Goal: Information Seeking & Learning: Learn about a topic

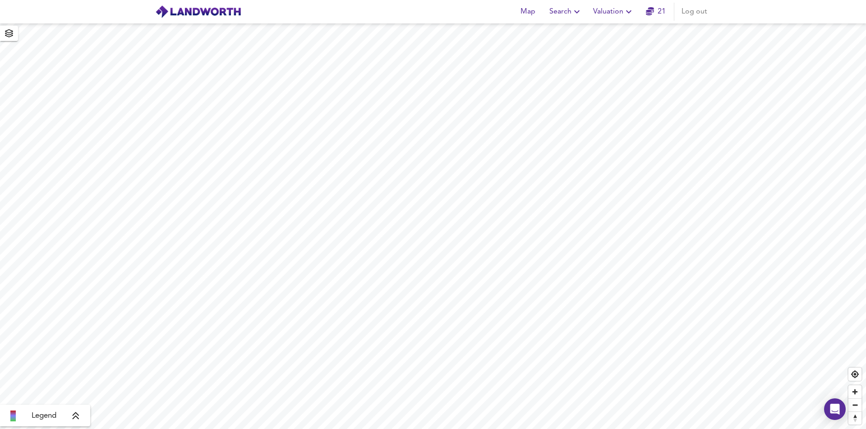
click at [557, 11] on span "Search" at bounding box center [565, 11] width 33 height 13
click at [551, 31] on li "New Search" at bounding box center [565, 32] width 89 height 16
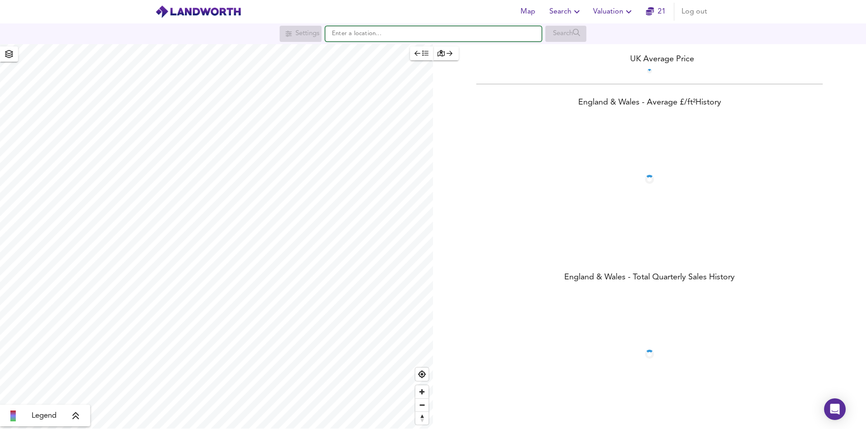
click at [446, 34] on input "text" at bounding box center [433, 33] width 216 height 15
paste input "Bevan Street, Islington, London, N1"
click at [429, 53] on div "Bevan Street London N1 7DY" at bounding box center [431, 51] width 207 height 9
type input "Bevan Street, London N1 7DY"
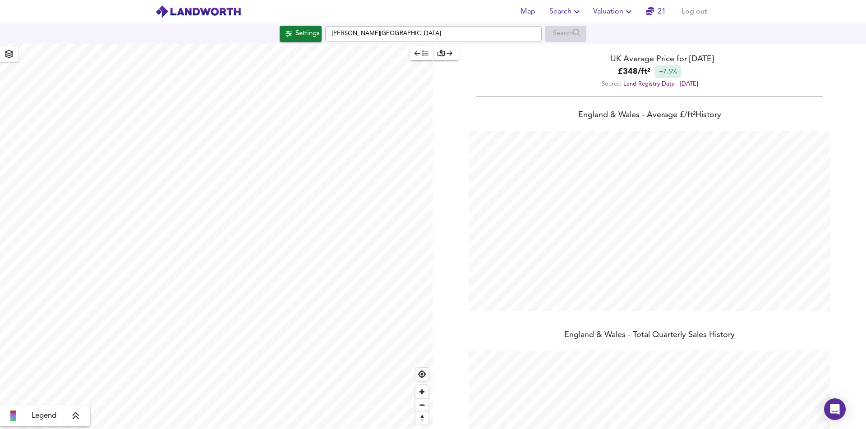
scroll to position [429, 866]
checkbox input "false"
checkbox input "true"
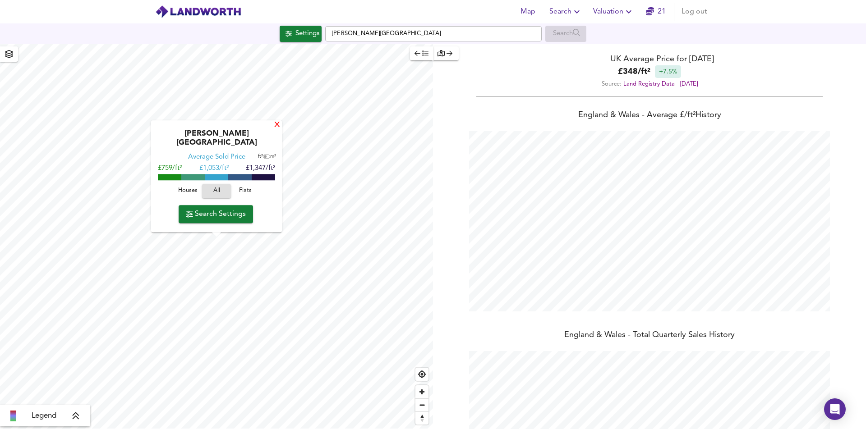
click at [275, 130] on div "X" at bounding box center [277, 125] width 8 height 9
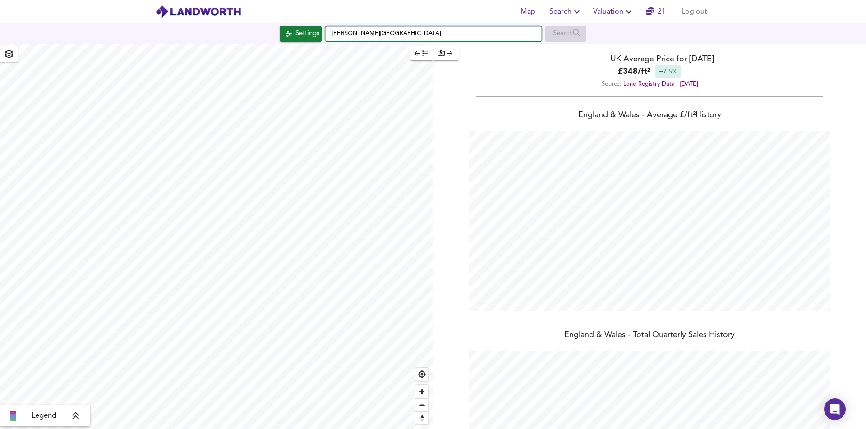
click at [407, 37] on input "Bevan Street, London N1 7DY" at bounding box center [433, 33] width 216 height 15
paste input "Clapham Common West Side, London SW4 9BB"
click at [404, 51] on strong "Clapham Common West Side Southwest" at bounding box center [377, 51] width 67 height 6
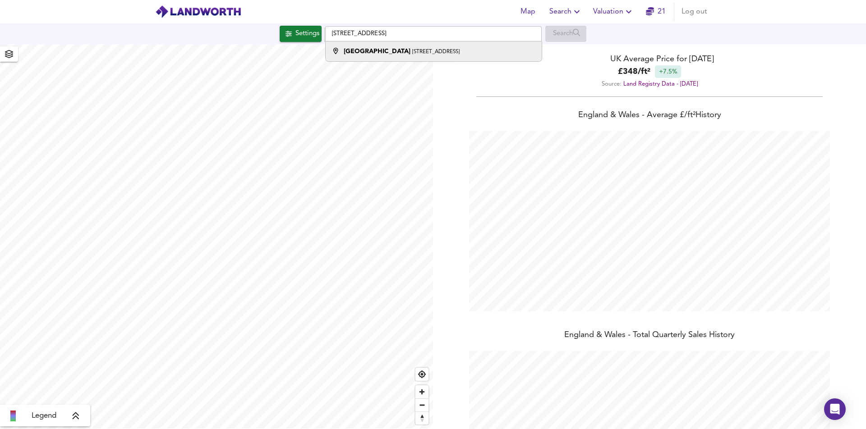
type input "Clapham Common West Side Southwest, London SW4 9BB"
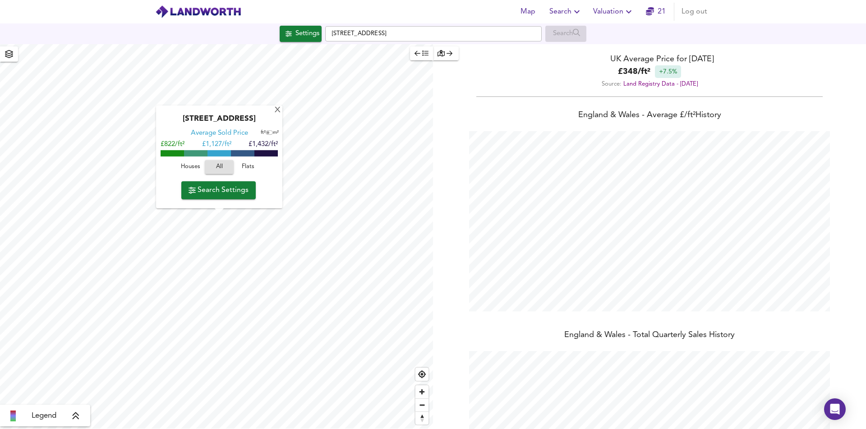
click at [276, 106] on div "Clapham Common West Side, SW4 9BA Average Sold Price ft² m² £822/ft² £ 1,127/ft…" at bounding box center [219, 157] width 126 height 103
click at [278, 106] on div "X" at bounding box center [278, 110] width 8 height 9
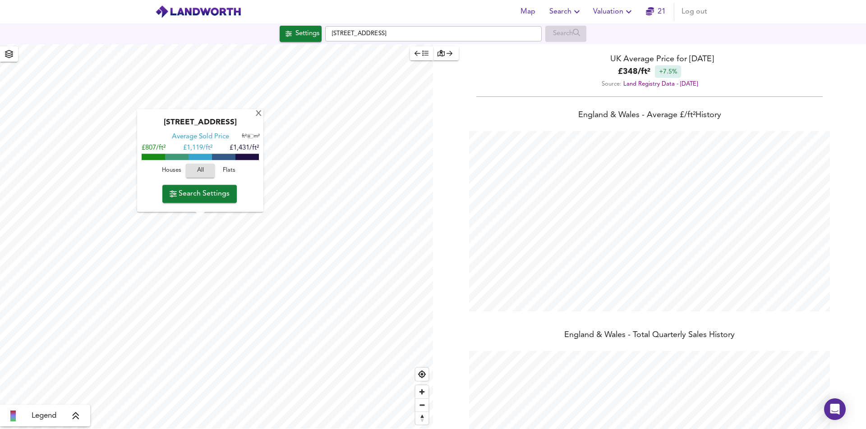
click at [212, 197] on span "Search Settings" at bounding box center [200, 194] width 60 height 13
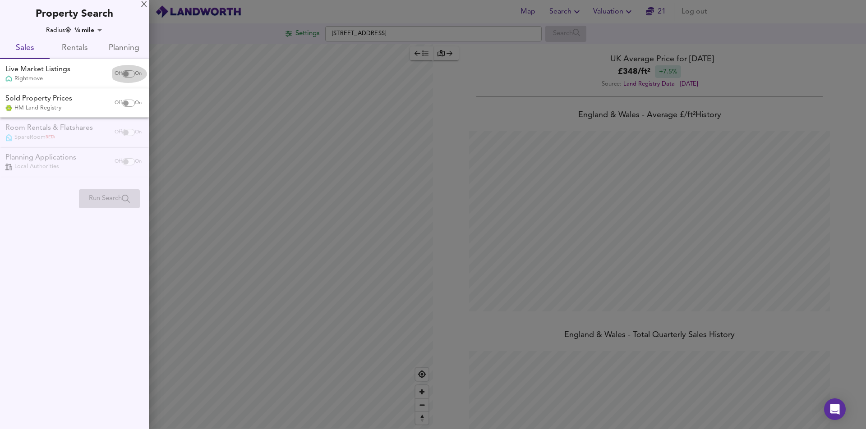
click at [123, 73] on input "checkbox" at bounding box center [126, 73] width 22 height 7
checkbox input "true"
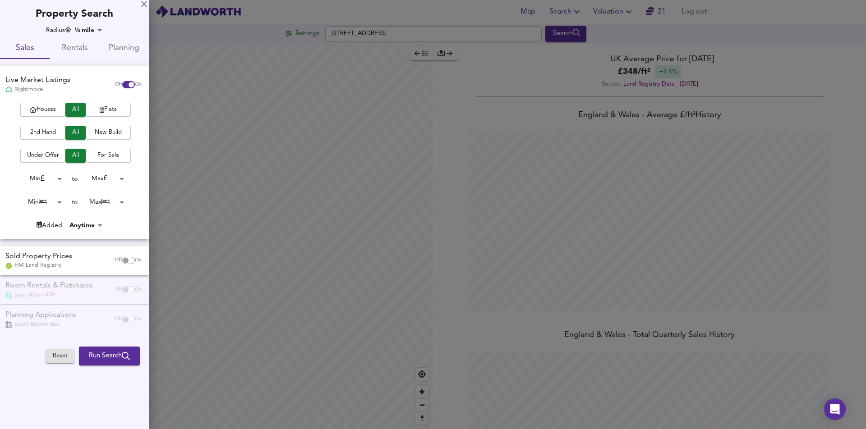
drag, startPoint x: 50, startPoint y: 108, endPoint x: 63, endPoint y: 129, distance: 23.9
click at [51, 109] on span "Houses" at bounding box center [43, 110] width 36 height 10
drag, startPoint x: 124, startPoint y: 259, endPoint x: 113, endPoint y: 258, distance: 10.5
click at [123, 259] on input "checkbox" at bounding box center [126, 260] width 22 height 7
checkbox input "true"
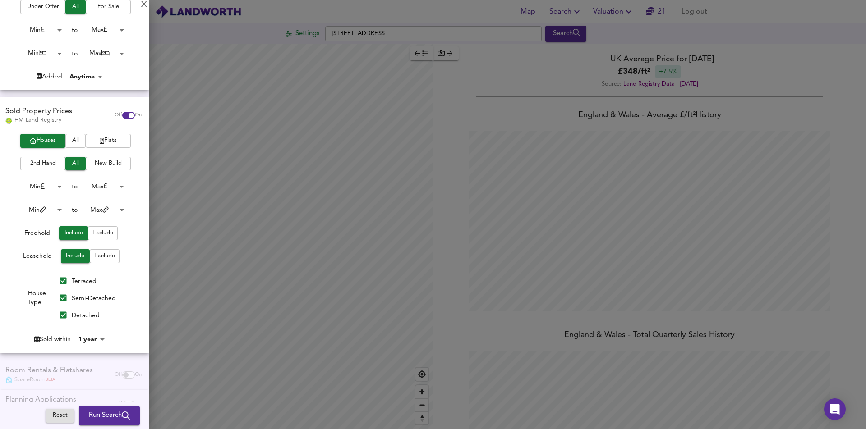
scroll to position [150, 0]
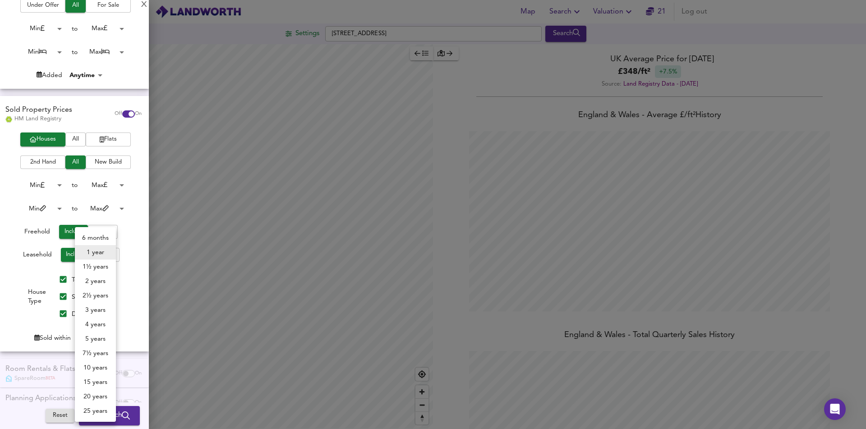
click at [89, 338] on body "Map Search Valuation 21 Log out Settings Clapham Common West Side, SW4 9BB Sear…" at bounding box center [433, 214] width 866 height 429
click at [94, 308] on li "3 years" at bounding box center [95, 310] width 41 height 14
type input "36"
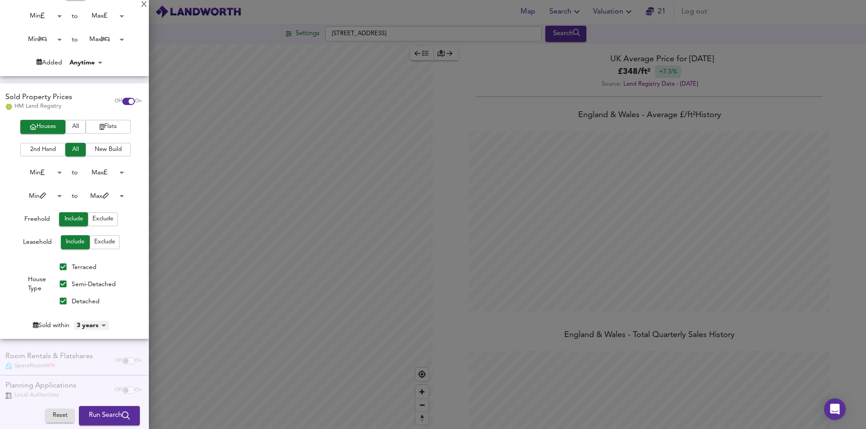
scroll to position [164, 0]
click at [111, 414] on span "Run Search" at bounding box center [109, 416] width 41 height 12
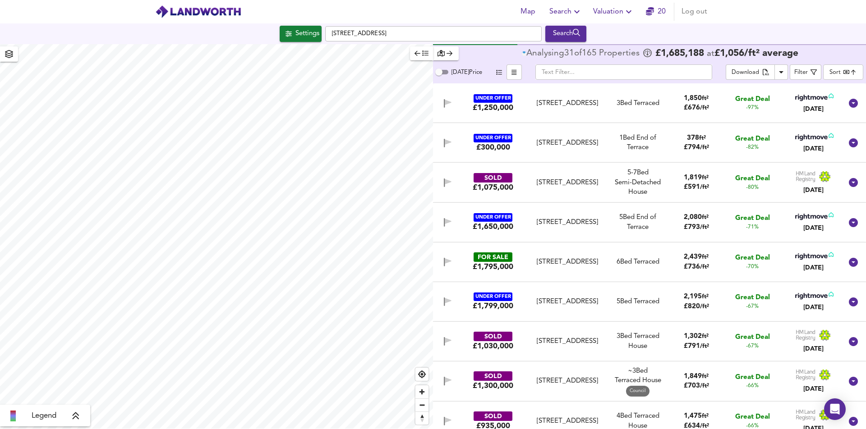
click at [835, 73] on body "Map Search Valuation 20 Log out Settings Clapham Common West Side, SW4 9BB Sear…" at bounding box center [433, 214] width 866 height 429
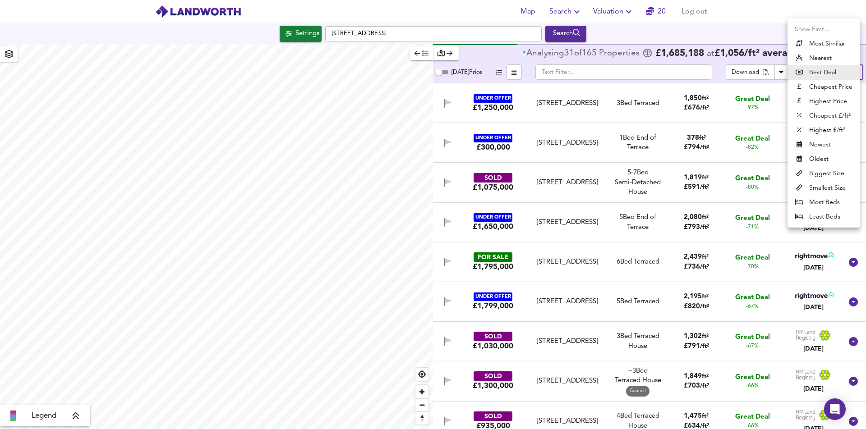
click at [828, 102] on li "Highest Price" at bounding box center [823, 101] width 72 height 14
type input "expensive"
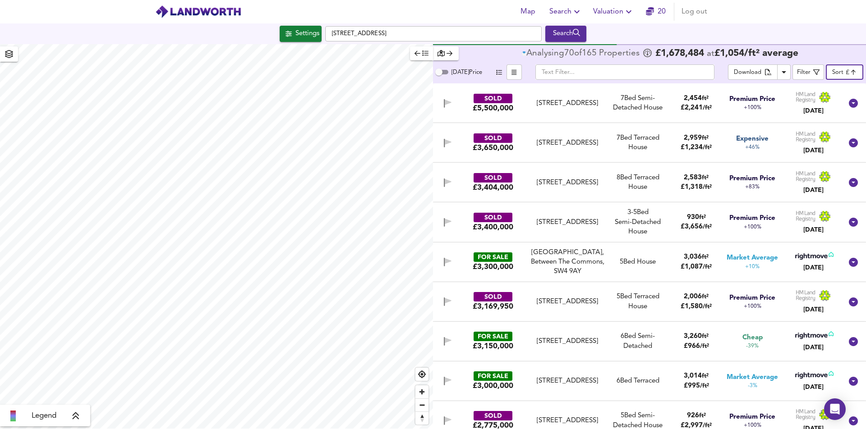
click at [580, 267] on div "Clapham Common West Side, Between The Commons, SW4 9AY" at bounding box center [567, 262] width 75 height 29
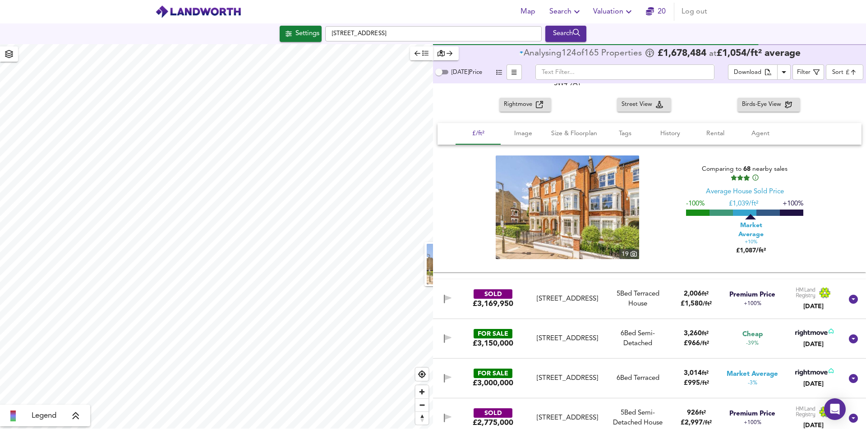
scroll to position [199, 0]
click at [585, 334] on div "Clapham Common North Side, London, SW4 9SB" at bounding box center [567, 338] width 75 height 9
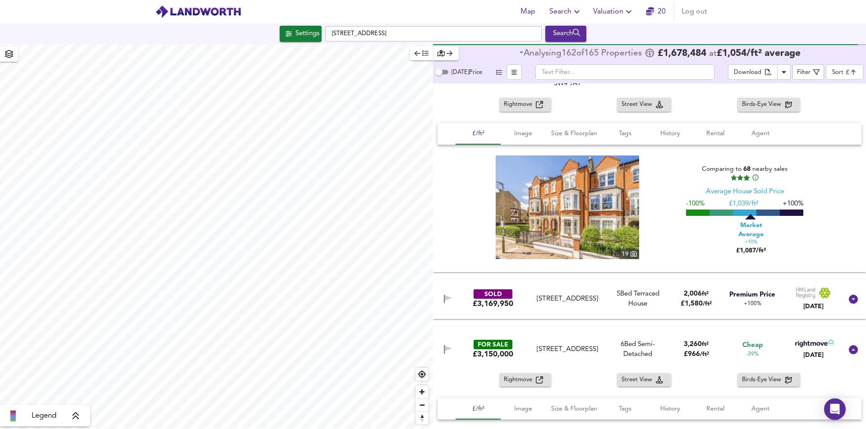
click at [423, 58] on span "button" at bounding box center [421, 53] width 14 height 10
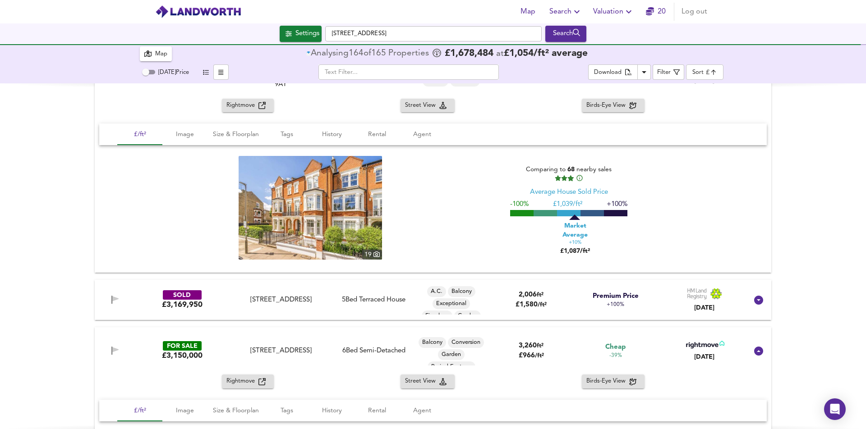
drag, startPoint x: 172, startPoint y: 58, endPoint x: 167, endPoint y: 57, distance: 5.0
click at [172, 58] on div "Map Analysing 164 of 165 Propert ies £ 1,678,484 at £ 1,054 / ft² average" at bounding box center [433, 53] width 586 height 19
click at [166, 57] on div "Map" at bounding box center [161, 54] width 12 height 10
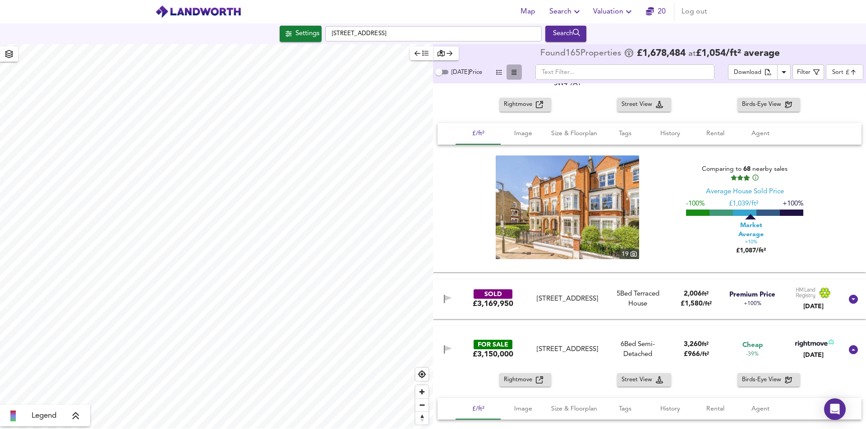
click at [512, 70] on icon "button" at bounding box center [513, 72] width 5 height 6
click at [295, 32] on div "Settings" at bounding box center [307, 34] width 24 height 12
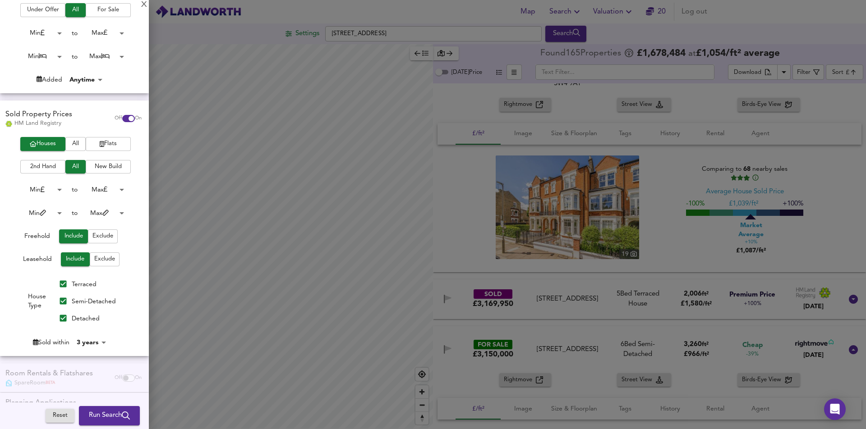
scroll to position [147, 0]
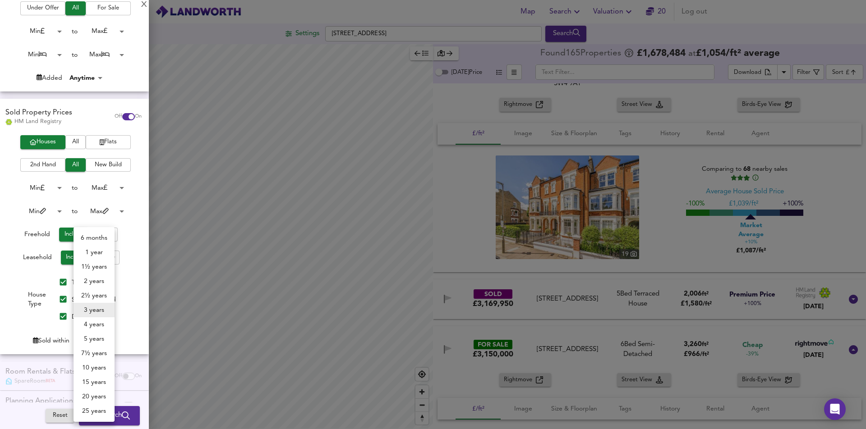
click at [78, 336] on body "Map Search Valuation 20 Log out Settings Clapham Common West Side, SW4 9BB Sear…" at bounding box center [433, 214] width 866 height 429
click at [86, 335] on li "5 years" at bounding box center [94, 339] width 41 height 14
type input "60"
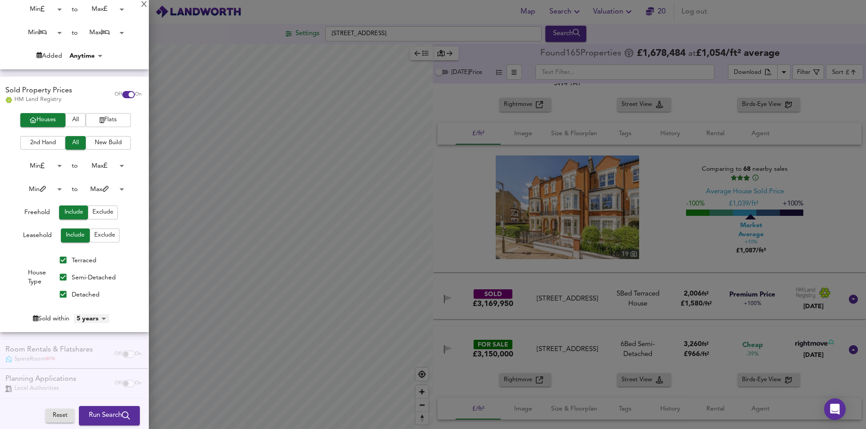
scroll to position [169, 0]
click at [105, 413] on span "Run Search" at bounding box center [109, 416] width 41 height 12
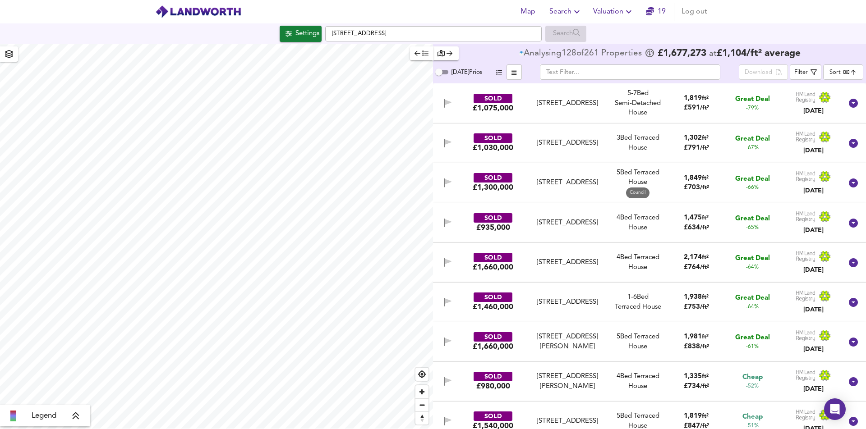
type input "bestdeal"
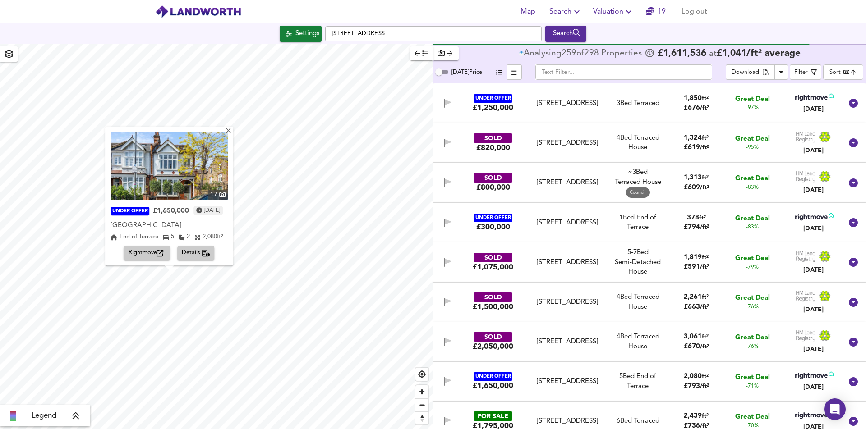
click at [167, 173] on img at bounding box center [168, 166] width 117 height 68
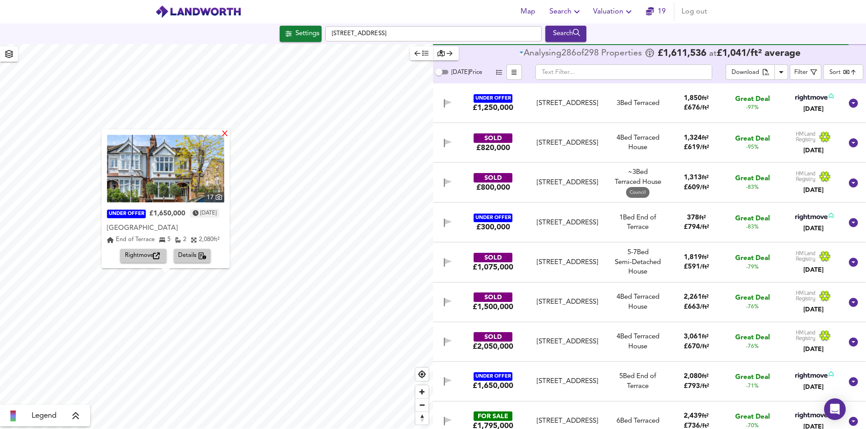
click at [229, 138] on div "X" at bounding box center [225, 134] width 8 height 9
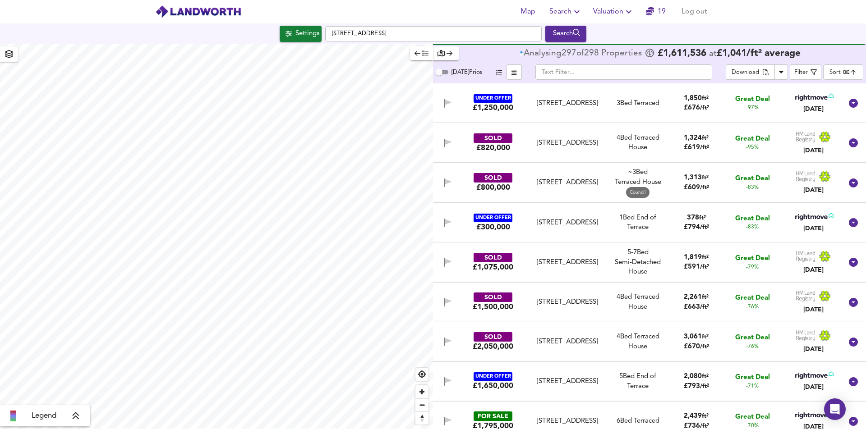
click at [294, 220] on div "Legend Analysing 297 of 298 Propert ies £ 1,611,536 at £ 1,041 / ft² average To…" at bounding box center [433, 236] width 866 height 385
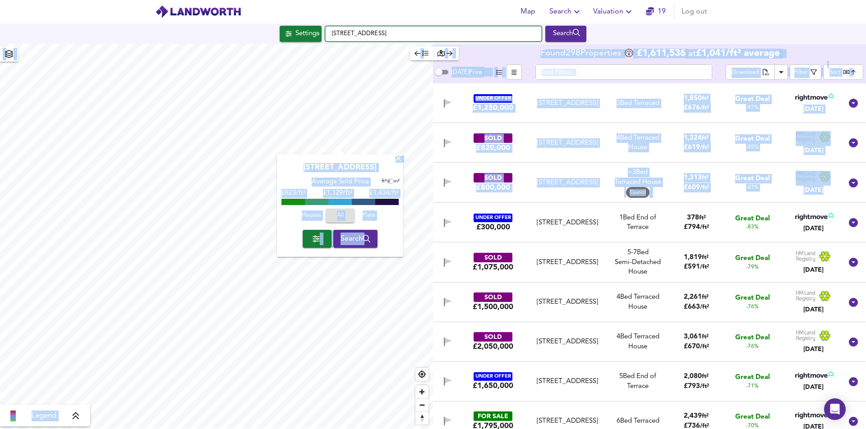
click at [469, 33] on input "Clapham Common West Side, SW4 9BB" at bounding box center [433, 33] width 216 height 15
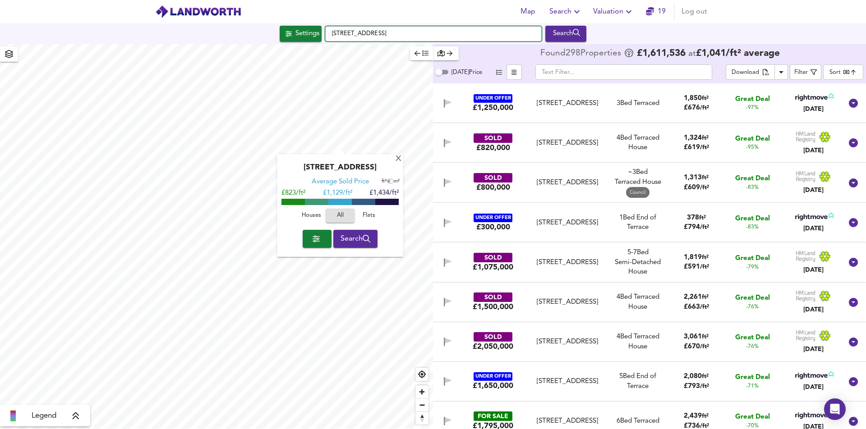
click at [469, 33] on input "Clapham Common West Side, SW4 9BB" at bounding box center [433, 33] width 216 height 15
paste input "Lordship Lane, London SE22"
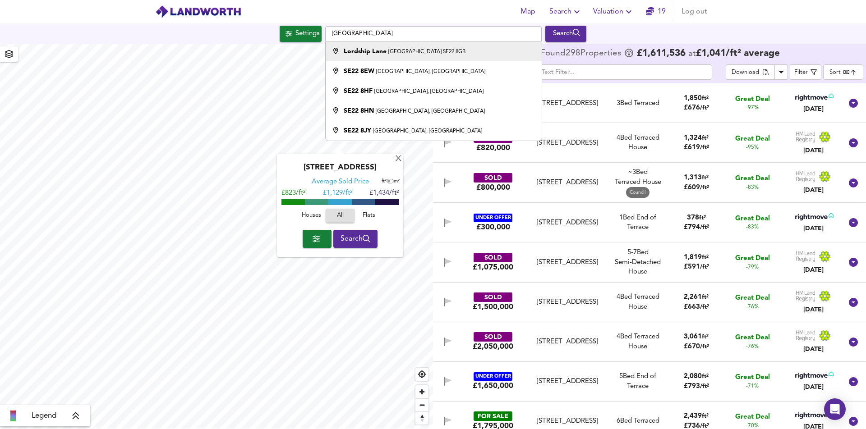
click at [388, 55] on small "London SE22 8GB" at bounding box center [426, 51] width 77 height 5
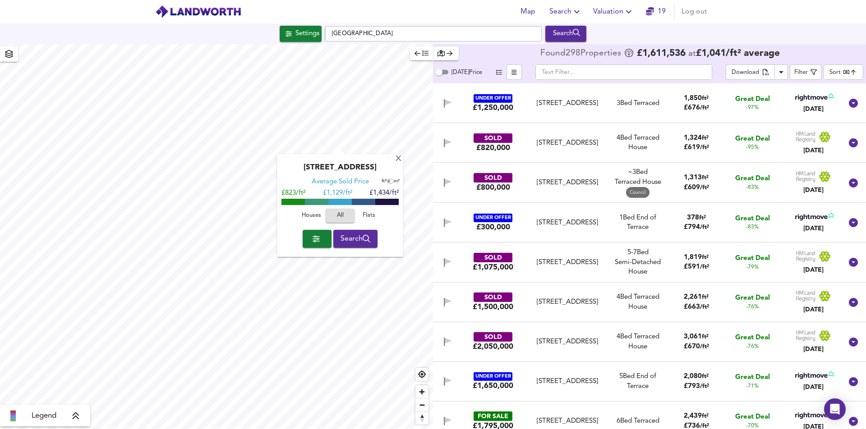
type input "Lordship Lane, London SE22 8GB"
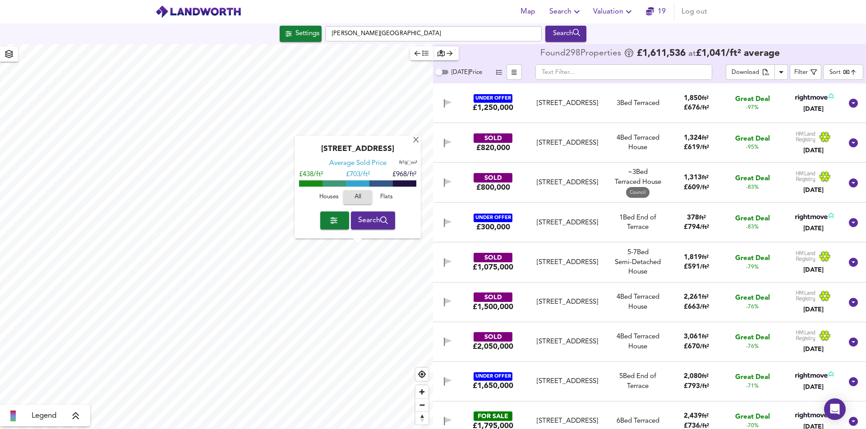
scroll to position [0, 0]
click at [414, 142] on div "X" at bounding box center [416, 141] width 8 height 9
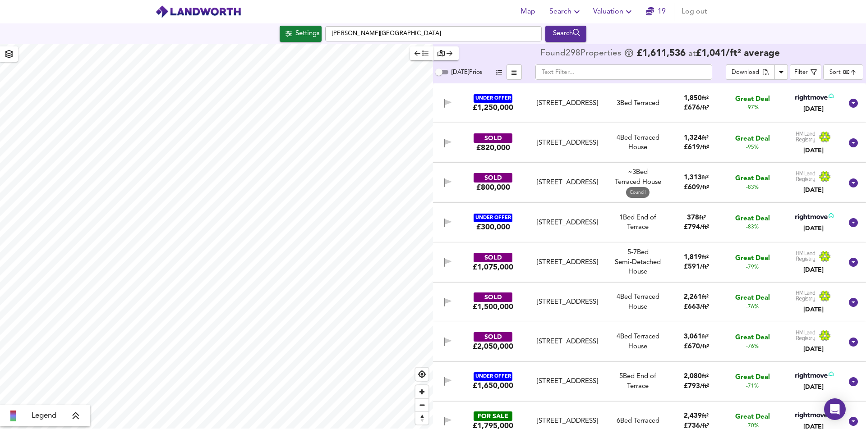
scroll to position [0, 0]
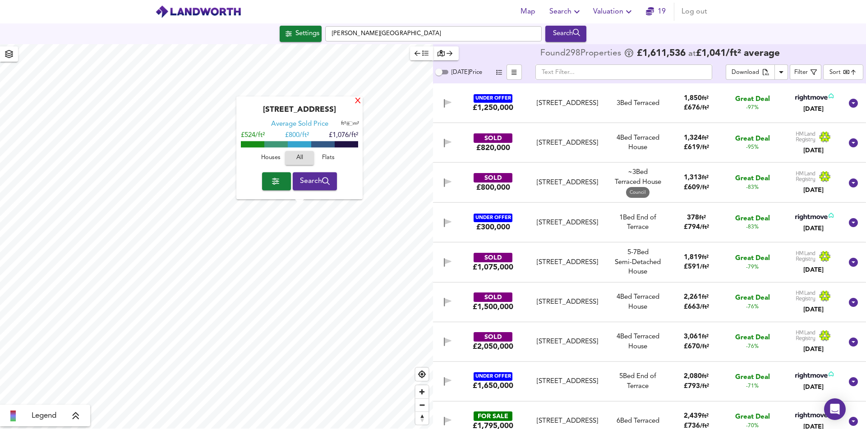
click at [359, 103] on div "X" at bounding box center [358, 101] width 8 height 9
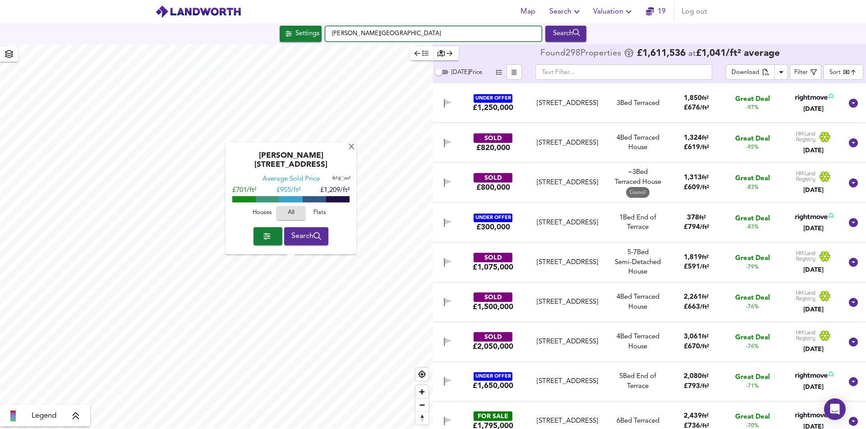
drag, startPoint x: 428, startPoint y: 31, endPoint x: 338, endPoint y: 33, distance: 89.8
click at [338, 33] on input "Bevan Street, London N1 7DY" at bounding box center [433, 33] width 216 height 15
click at [482, 34] on input "Bevan Street, London N1 7DY" at bounding box center [433, 33] width 216 height 15
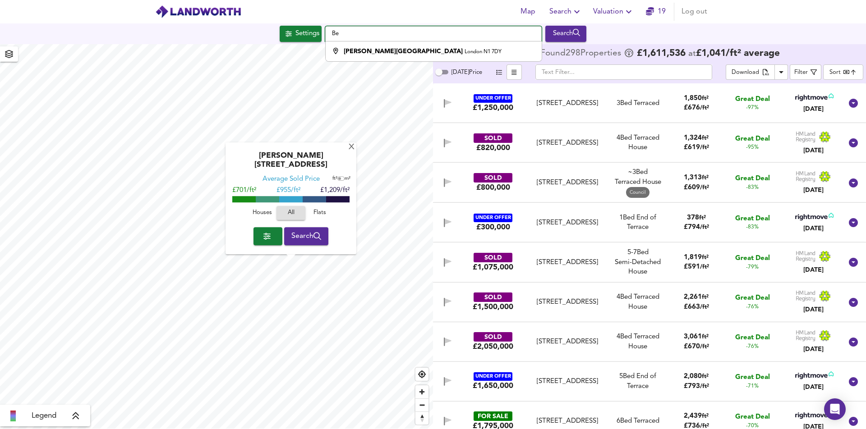
type input "B"
click at [481, 35] on input "text" at bounding box center [433, 33] width 216 height 15
click at [567, 114] on div "UNDER OFFER £1,250,000 Canford Road, London, SW11 6PD Canford Road, London, SW1…" at bounding box center [639, 103] width 408 height 29
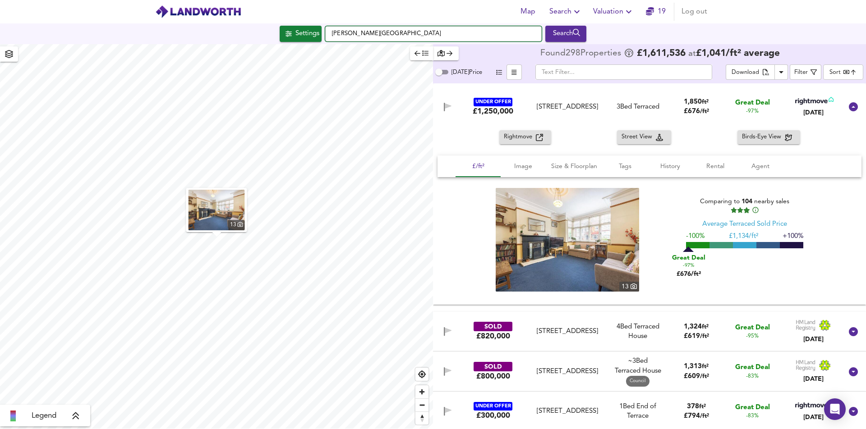
drag, startPoint x: 445, startPoint y: 36, endPoint x: 334, endPoint y: 39, distance: 110.6
click at [334, 39] on input "Bevan Street, London N1 7DY" at bounding box center [433, 33] width 216 height 15
drag, startPoint x: 397, startPoint y: 33, endPoint x: 334, endPoint y: 35, distance: 63.6
click at [334, 35] on input "Bevan Street, London N1 7DY" at bounding box center [433, 33] width 216 height 15
click at [461, 32] on input "Bevan Street, London N1 7DY" at bounding box center [433, 33] width 216 height 15
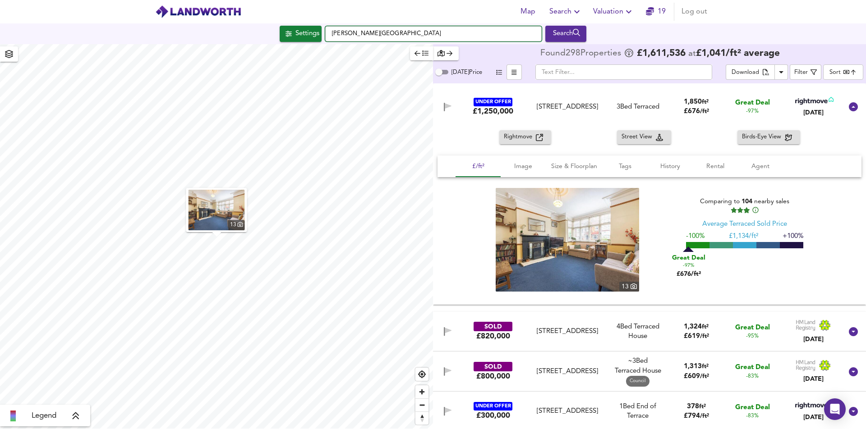
click at [461, 32] on input "Bevan Street, London N1 7DY" at bounding box center [433, 33] width 216 height 15
paste input "CLAPHAM COMMON WEST SIDE LONDON SW4 9AZ"
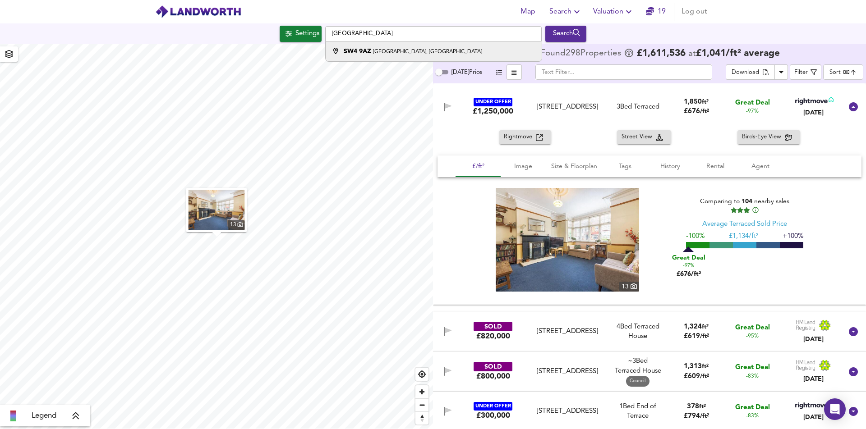
click at [463, 48] on div "SW4 9AZ Clapham Common West Side Southwest, London" at bounding box center [413, 51] width 138 height 9
type input "Clapham Common West Side Southwest, London SW4 9AZ"
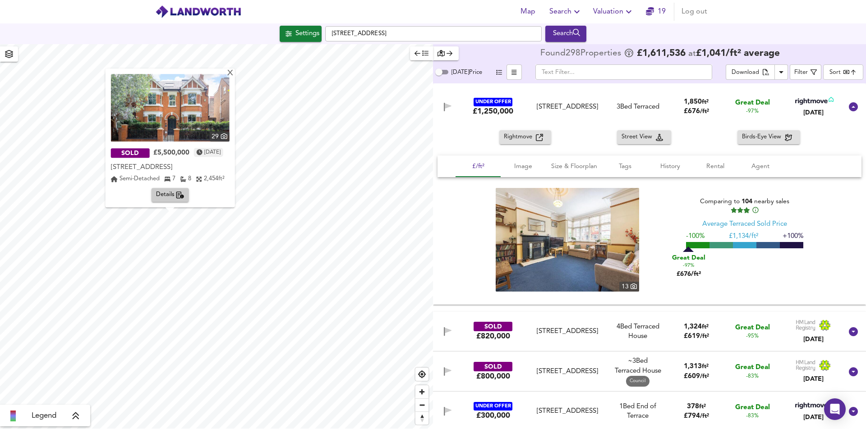
click at [161, 116] on img at bounding box center [170, 108] width 119 height 68
